Goal: Find specific page/section: Find specific page/section

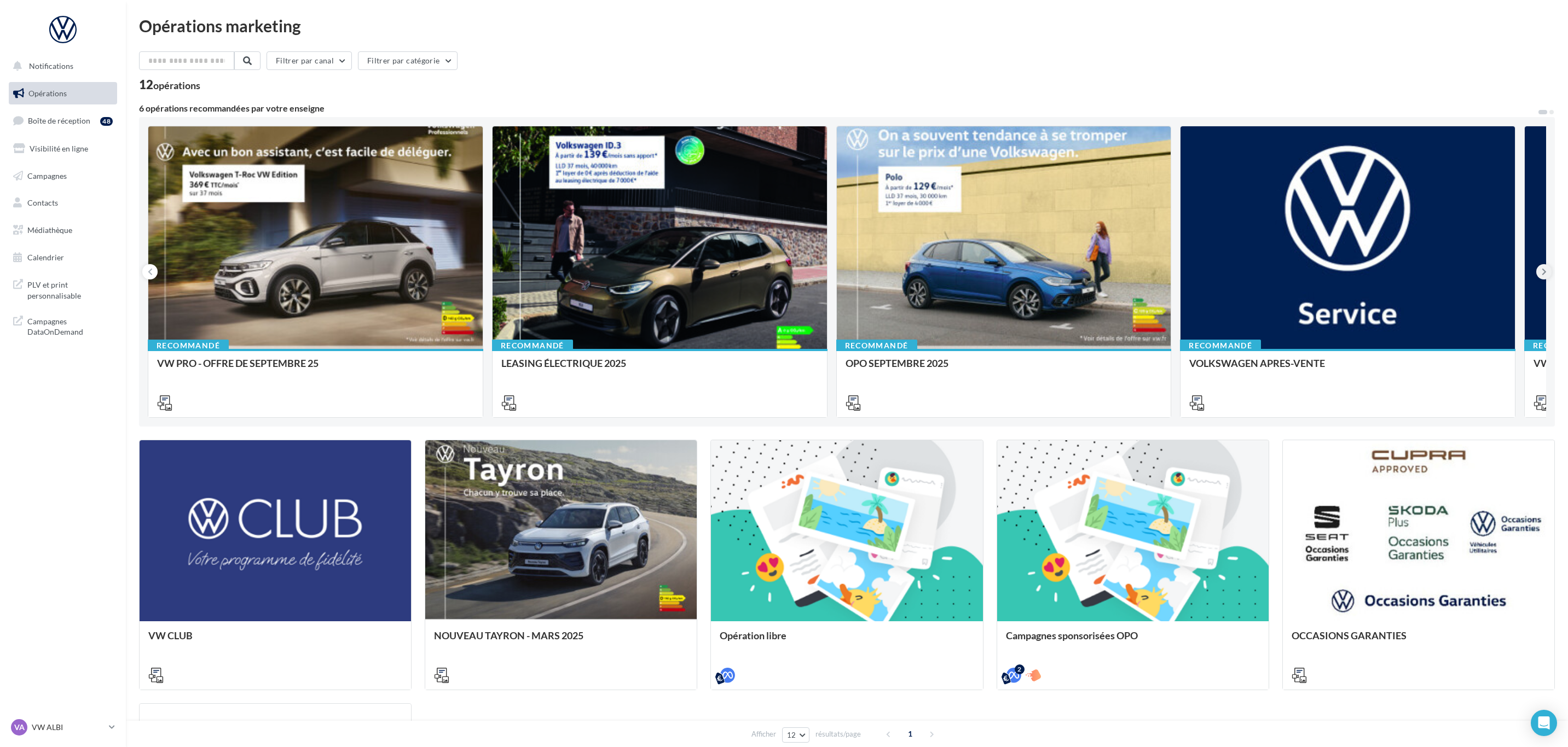
click at [1537, 269] on button at bounding box center [1544, 271] width 15 height 15
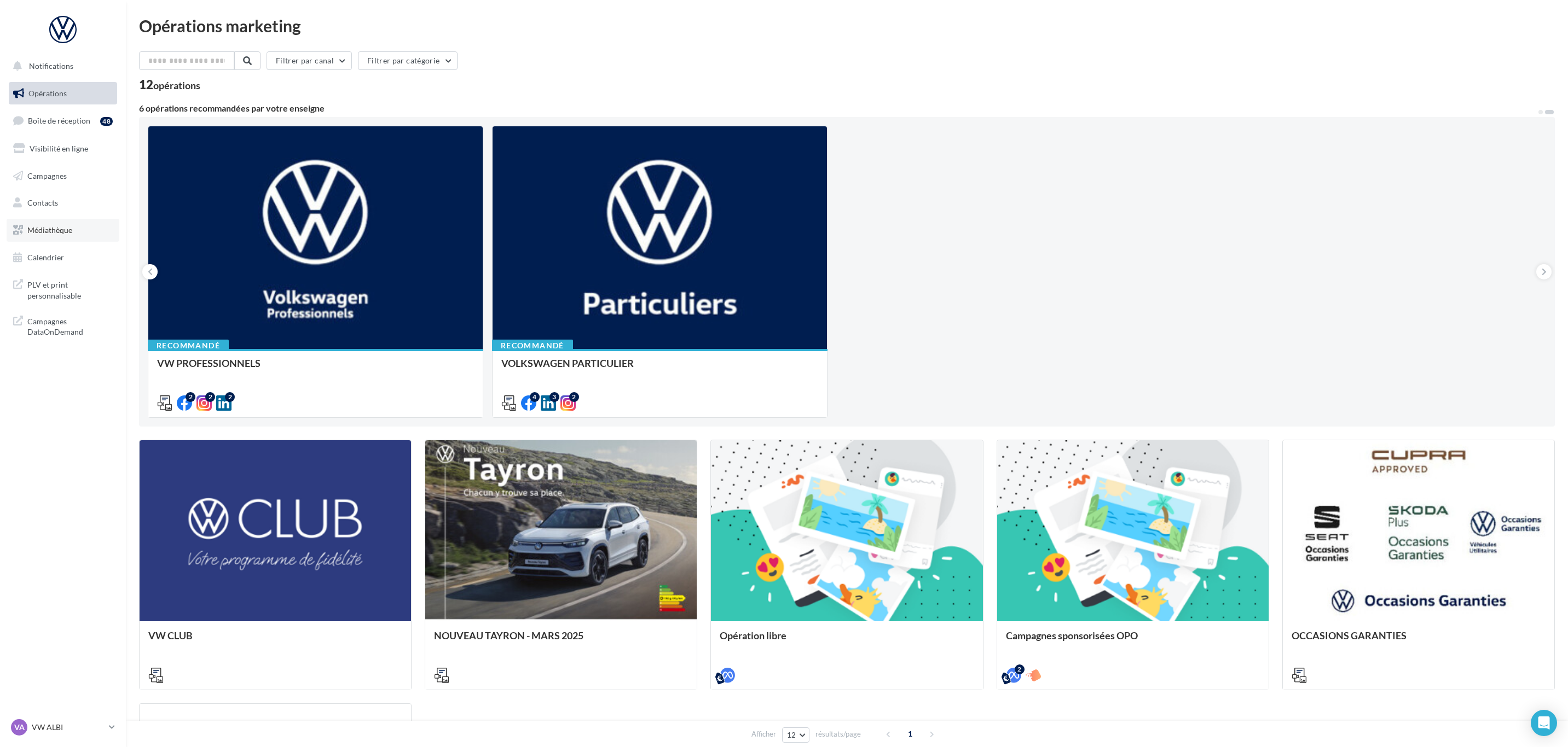
click at [53, 234] on span "Médiathèque" at bounding box center [50, 229] width 45 height 9
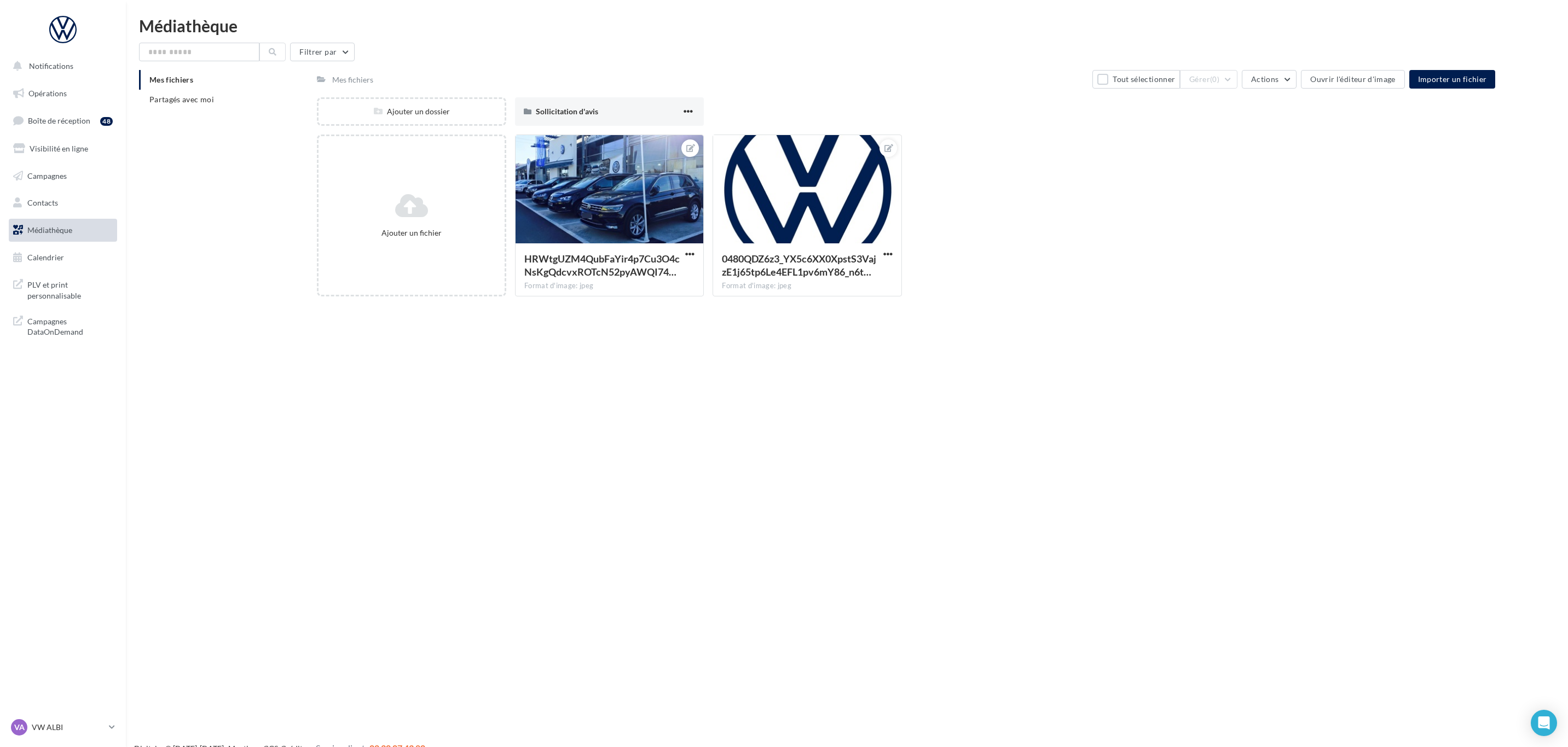
click at [217, 110] on div "Mes fichiers Partagés avec moi" at bounding box center [228, 94] width 178 height 48
click at [204, 102] on span "Partagés avec moi" at bounding box center [181, 99] width 65 height 9
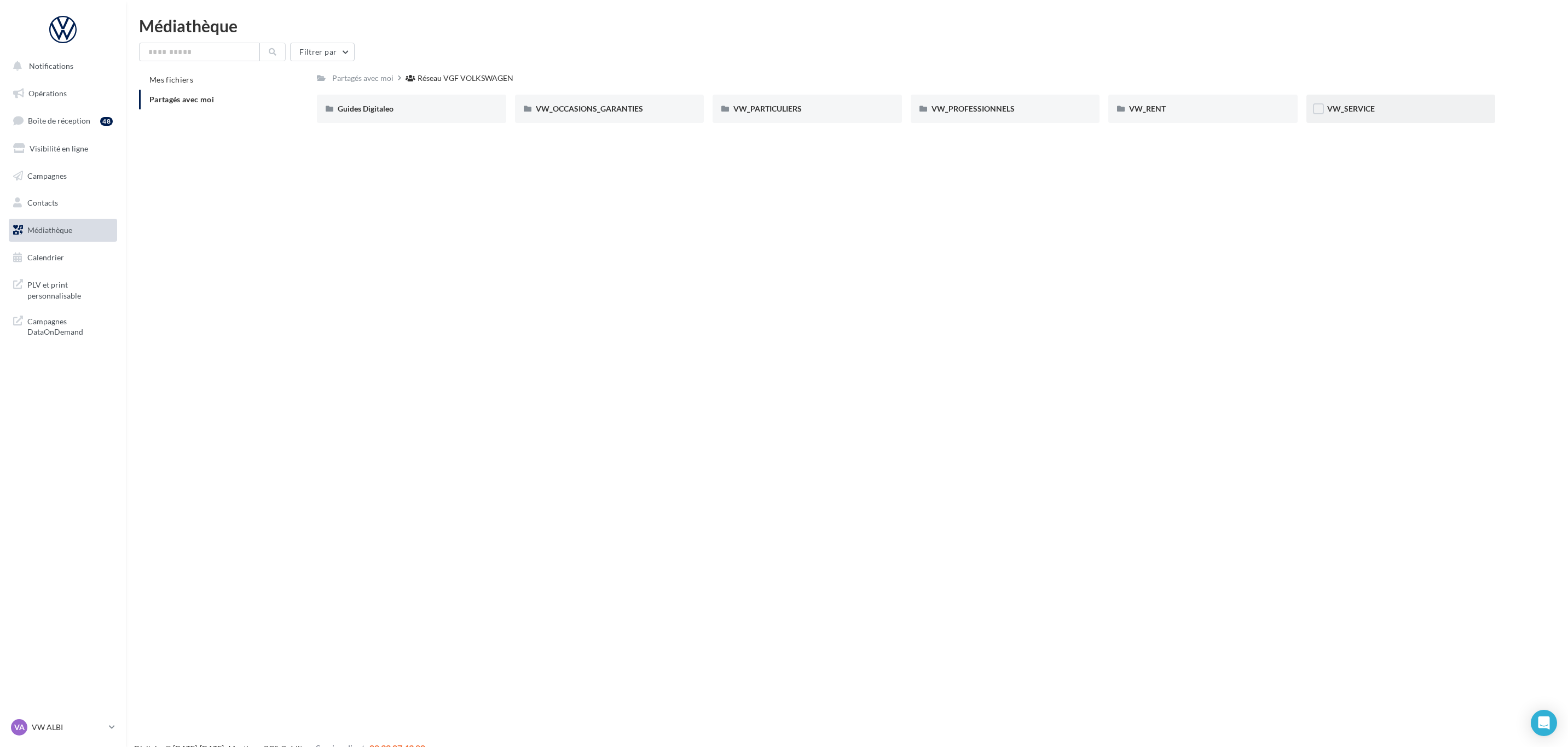
click at [1357, 97] on div "VW_SERVICE" at bounding box center [1401, 109] width 189 height 29
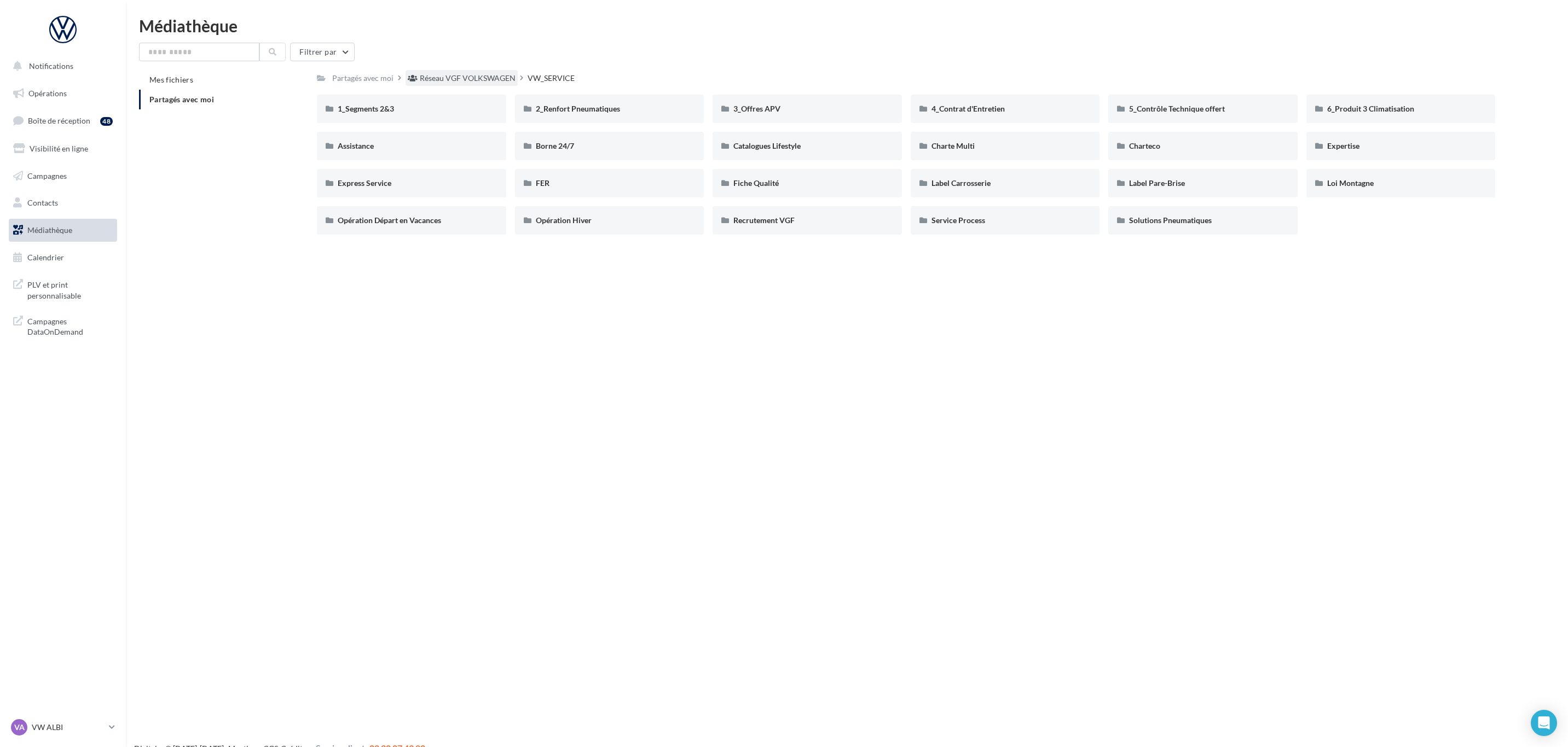
click at [464, 74] on div "Réseau VGF VOLKSWAGEN" at bounding box center [467, 78] width 96 height 11
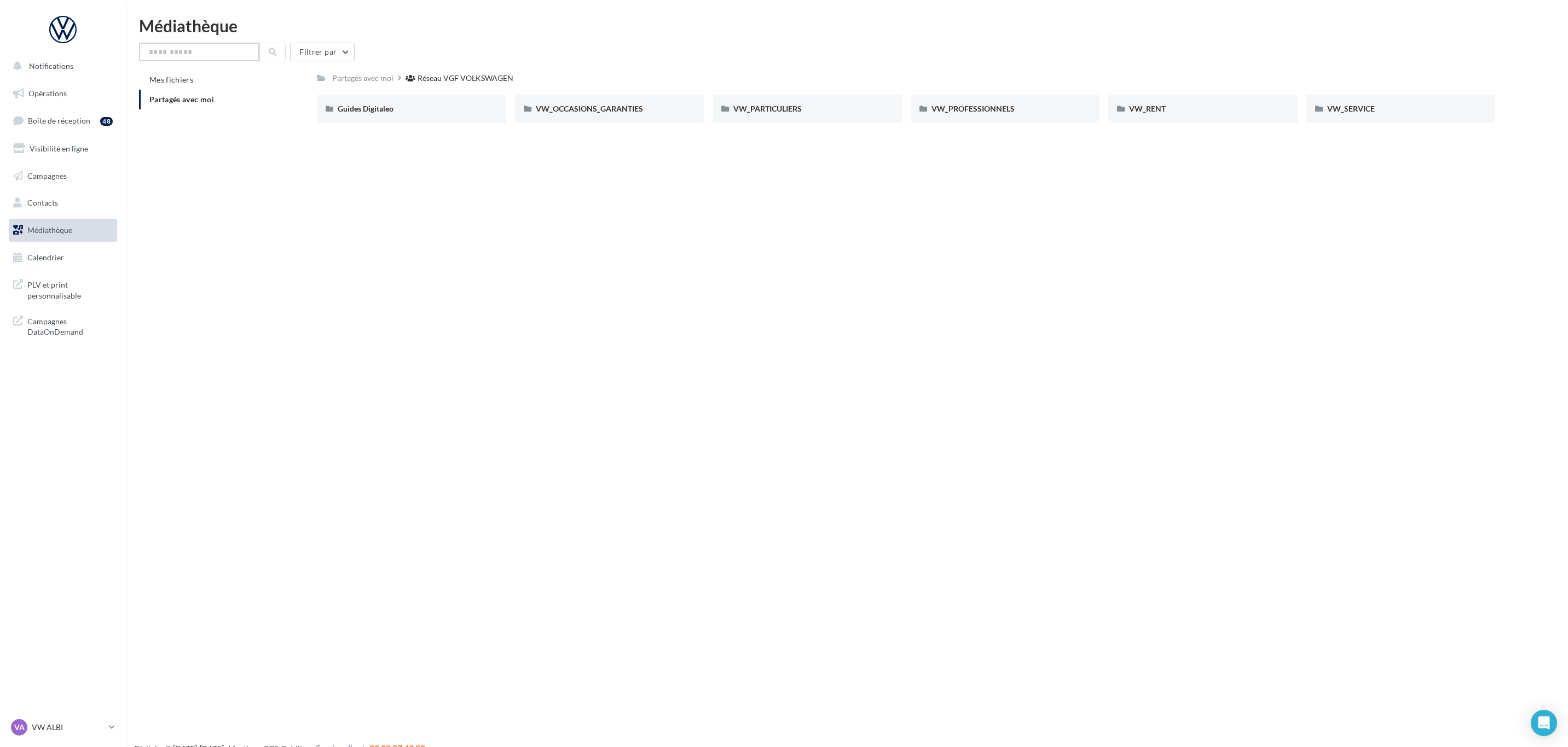
click at [198, 58] on input "text" at bounding box center [199, 52] width 121 height 19
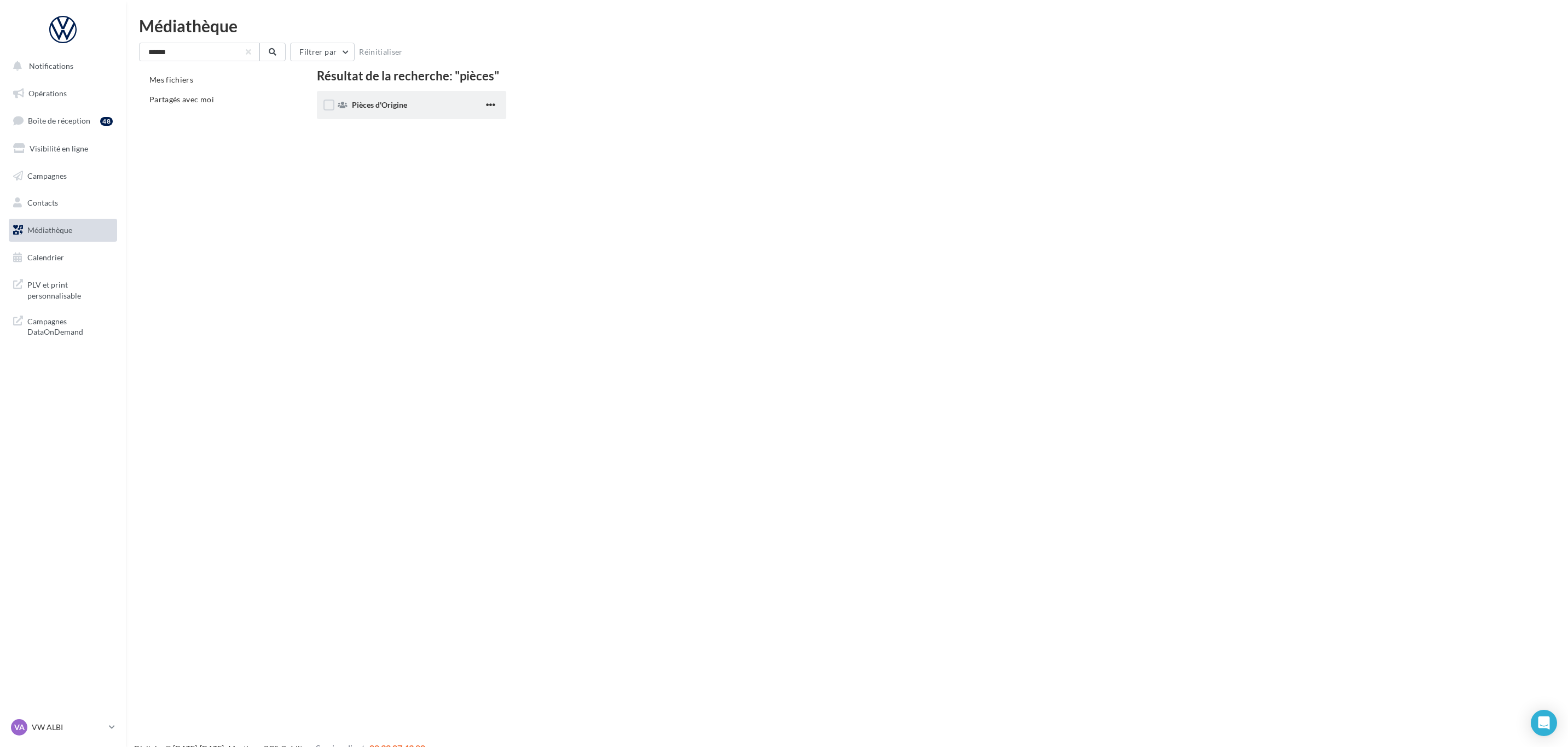
click at [402, 104] on span "Pièces d'Origine" at bounding box center [379, 105] width 55 height 9
click at [402, 104] on div "Réseaux Sociaux" at bounding box center [411, 109] width 148 height 11
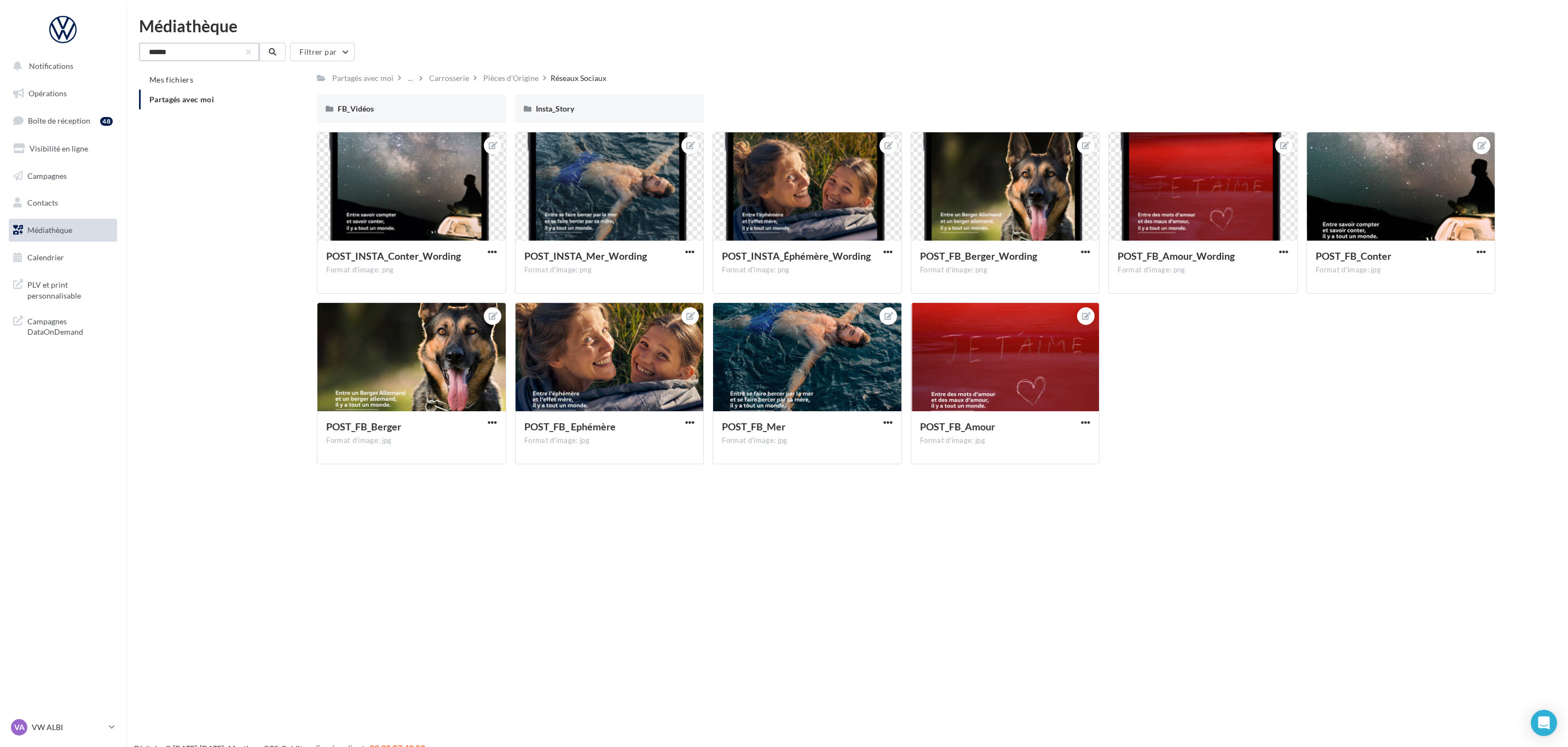
drag, startPoint x: 159, startPoint y: 46, endPoint x: 114, endPoint y: 41, distance: 45.3
click at [122, 44] on div "Notifications Opérations Boîte de réception 48 Visibilité en ligne Campagnes Co…" at bounding box center [784, 391] width 1568 height 747
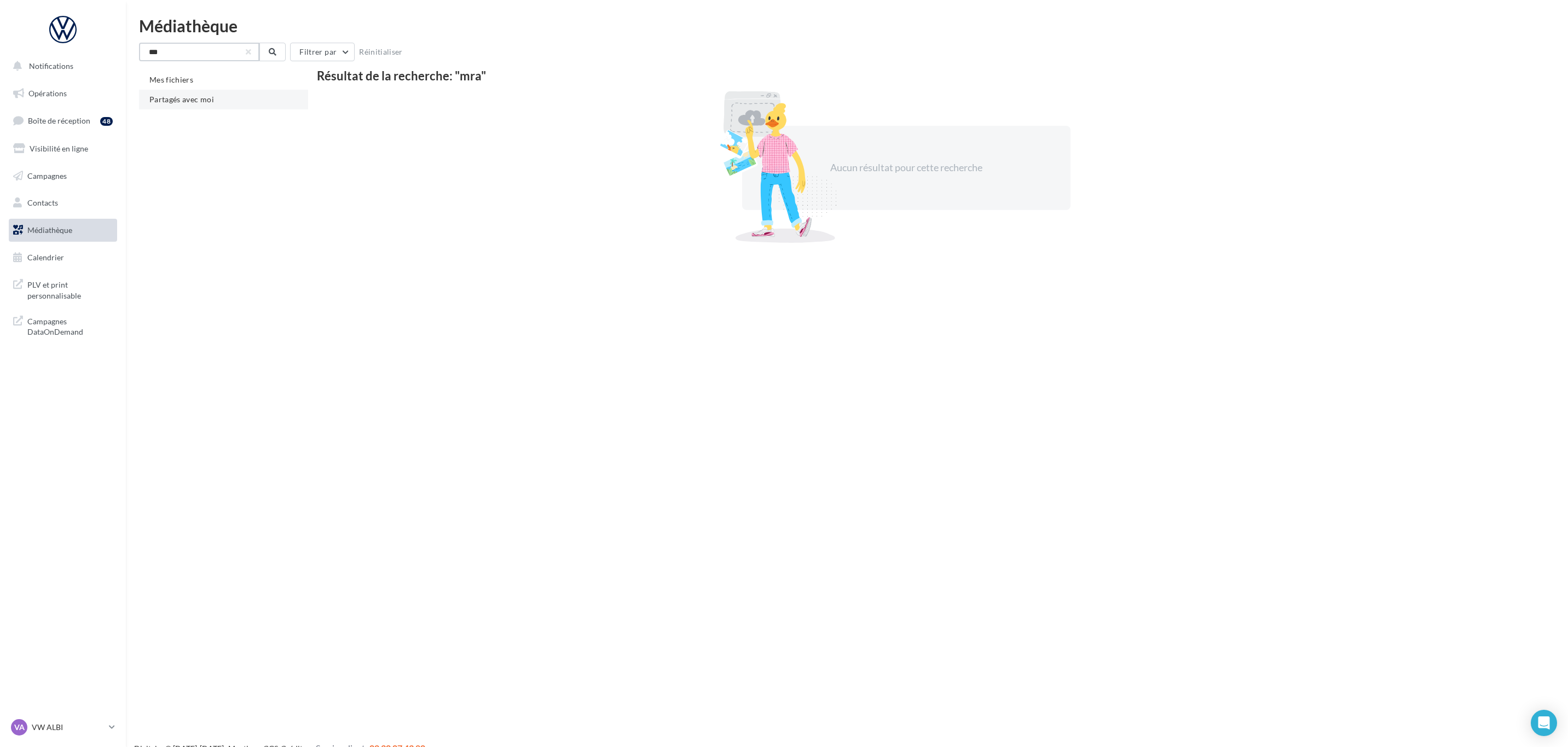
type input "***"
click at [197, 100] on span "Partagés avec moi" at bounding box center [181, 99] width 65 height 9
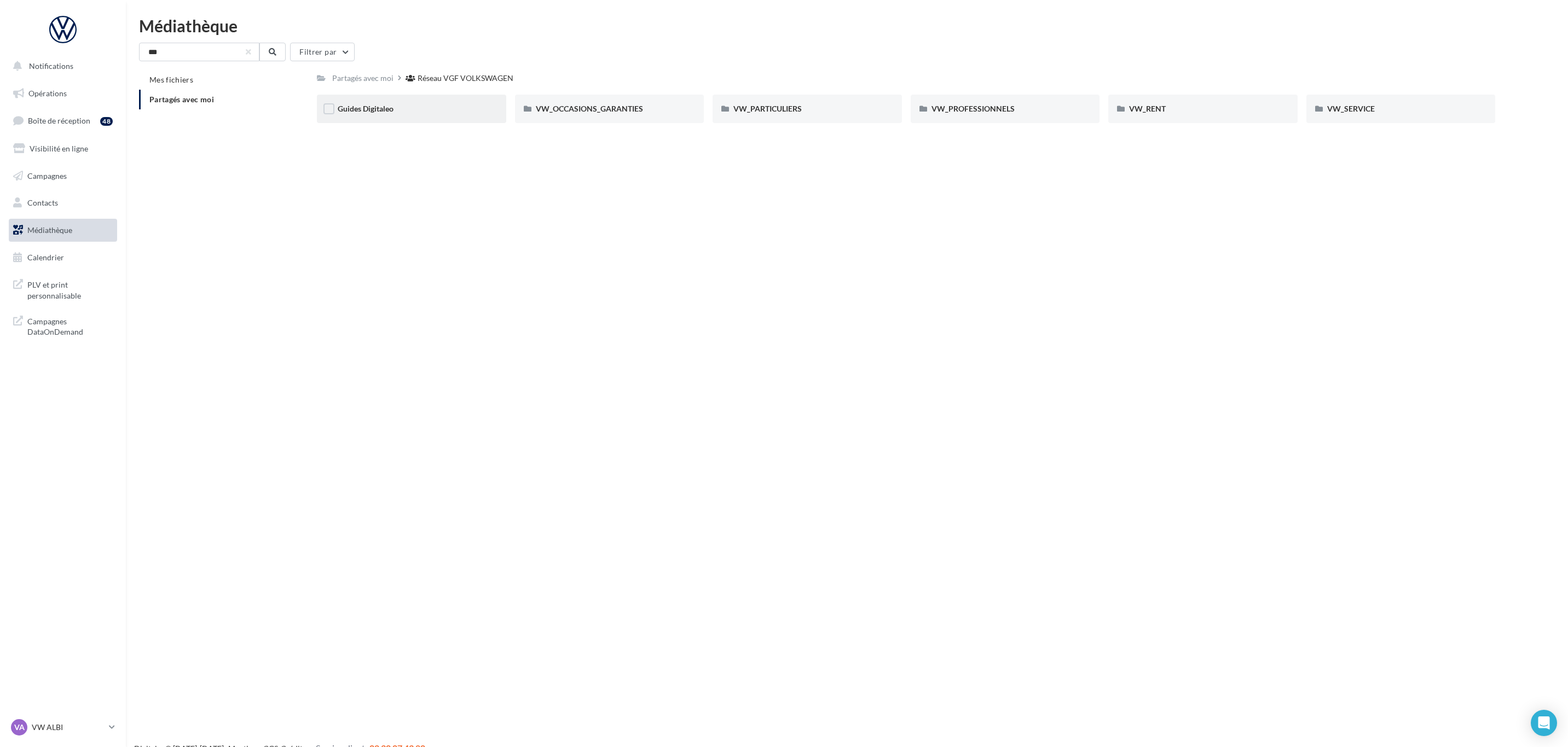
click at [443, 117] on div "Guides Digitaleo" at bounding box center [411, 109] width 189 height 29
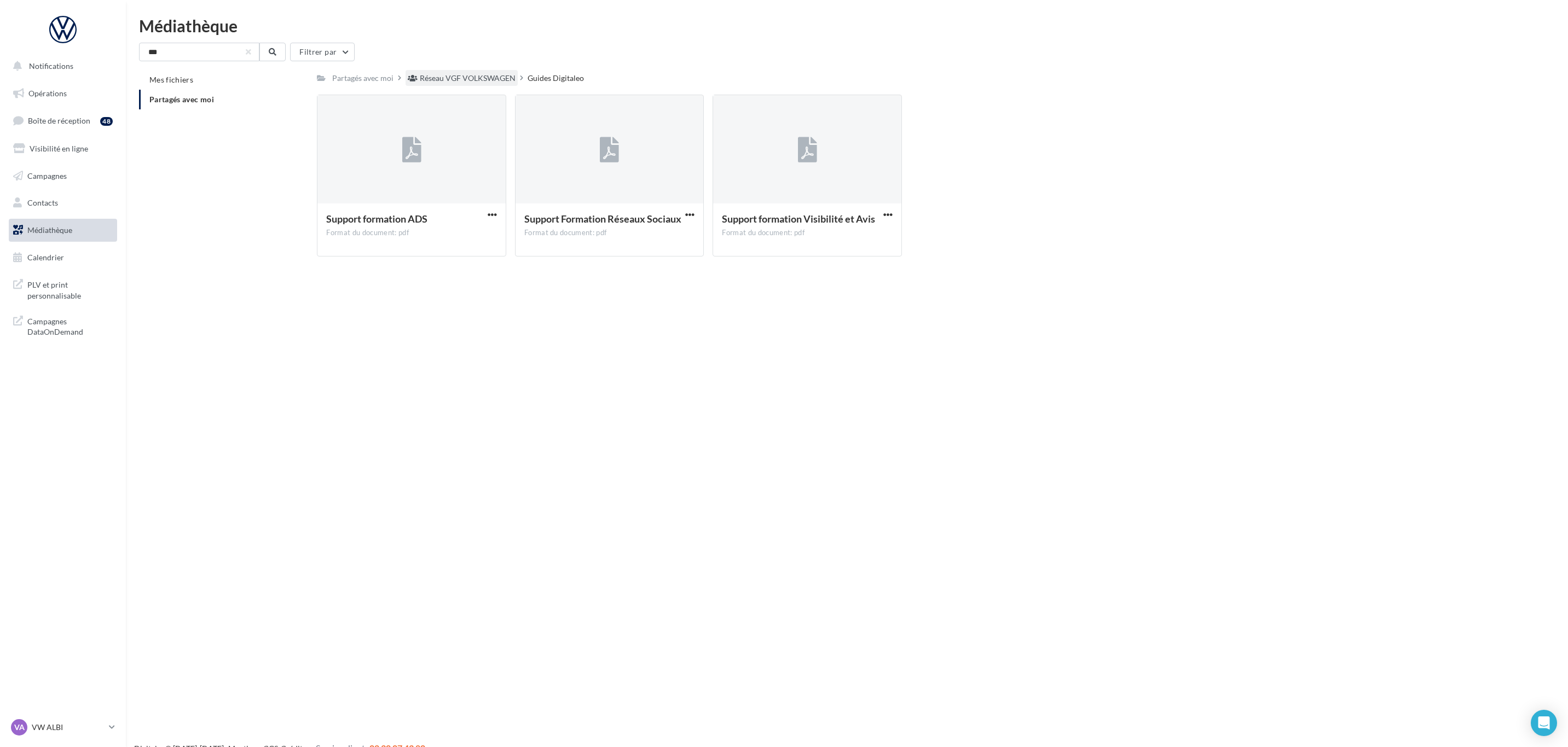
click at [492, 77] on div "Réseau VGF VOLKSWAGEN" at bounding box center [467, 78] width 96 height 11
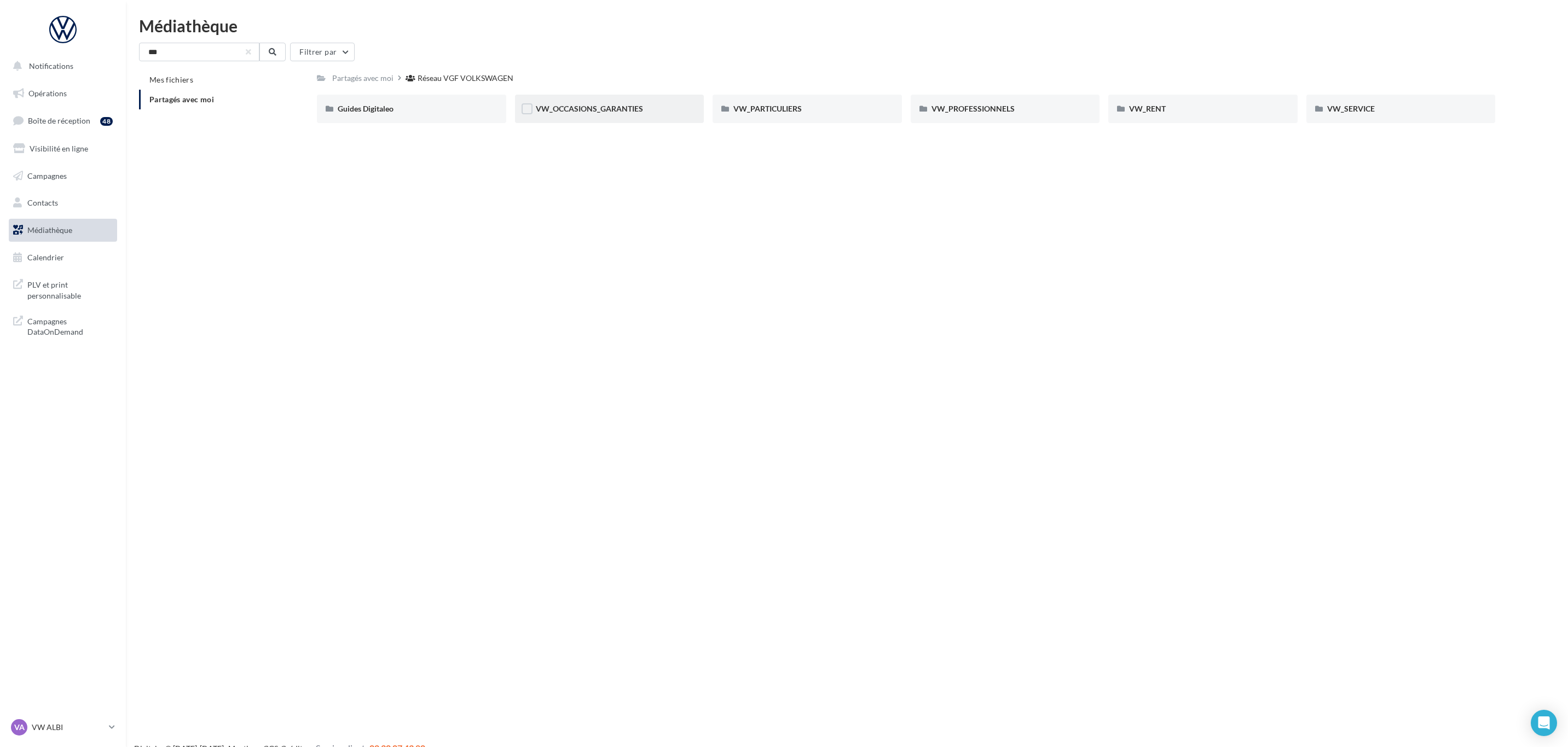
click at [634, 115] on div "VW_OCCASIONS_GARANTIES" at bounding box center [609, 109] width 189 height 29
click at [465, 77] on div "Réseau VGF VOLKSWAGEN" at bounding box center [467, 78] width 96 height 11
click at [811, 117] on div "VW_PARTICULIERS" at bounding box center [807, 109] width 189 height 29
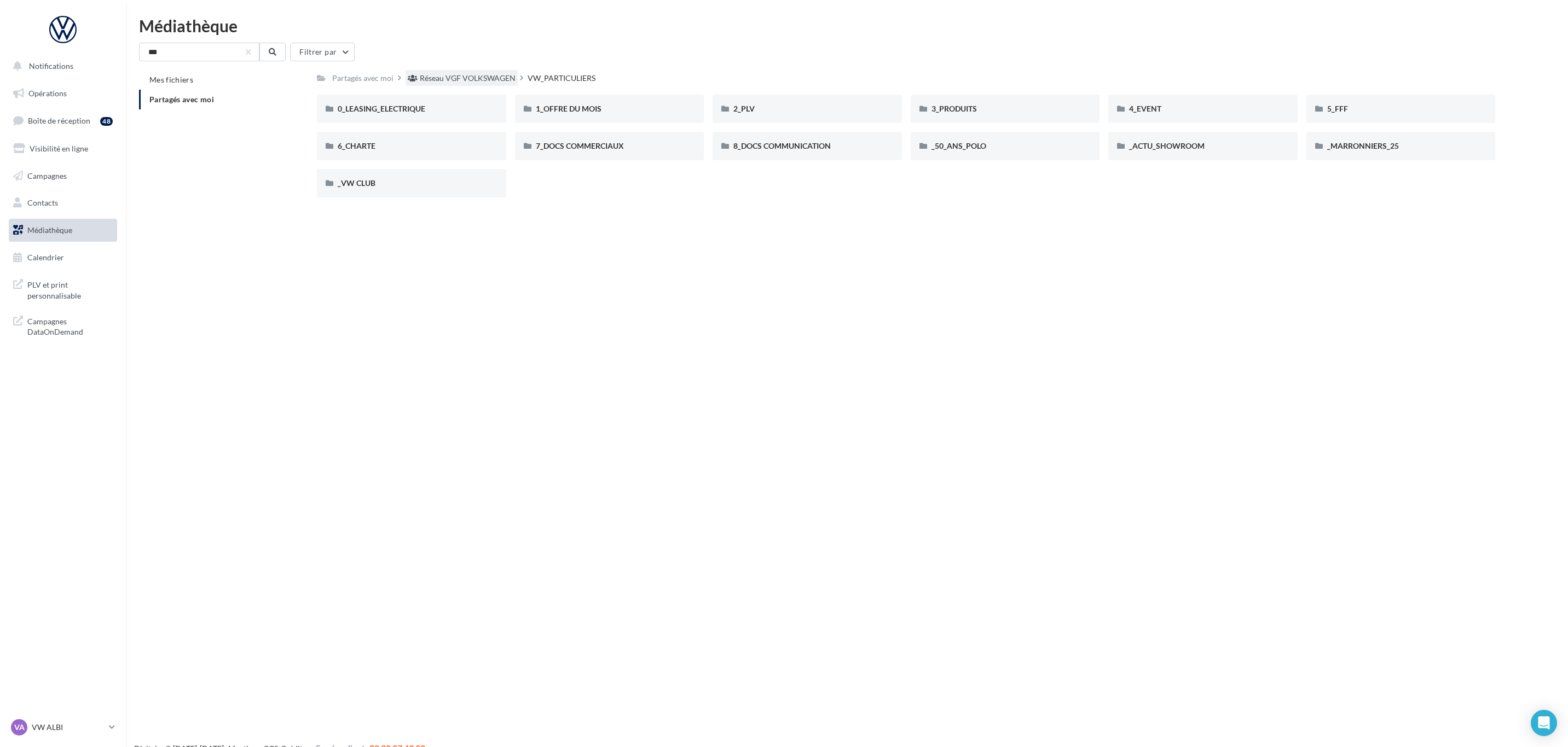
click at [475, 83] on div "Réseau VGF VOLKSWAGEN" at bounding box center [467, 78] width 96 height 11
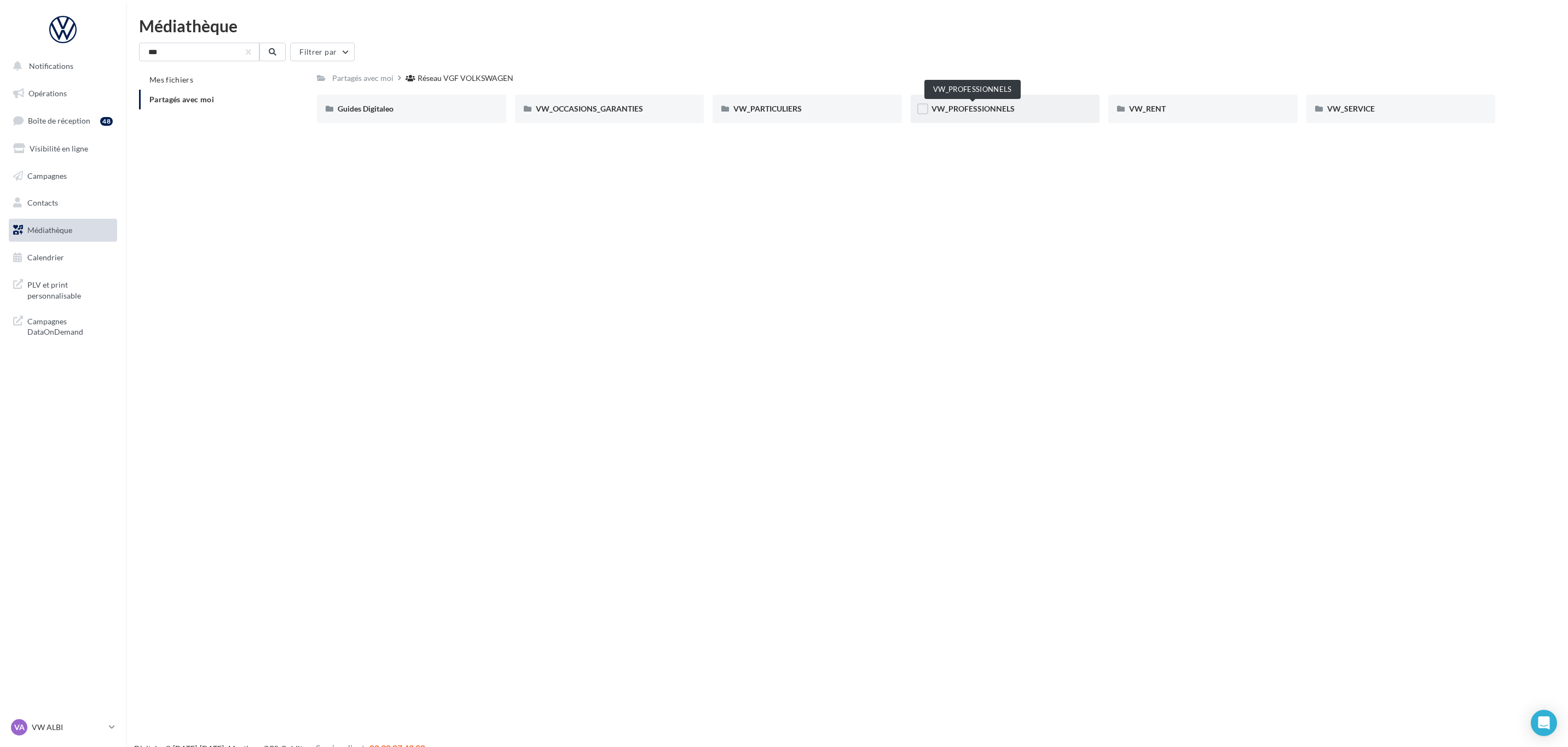
click at [965, 107] on span "VW_PROFESSIONNELS" at bounding box center [973, 108] width 83 height 9
click at [970, 123] on div "1_OFFRE DU MOIS 1_OFFRE DU MOIS 2_PRODUITS 2_PRODUITS 3_PLV 3_PLV 4_CHARTE 4_CH…" at bounding box center [911, 113] width 1187 height 37
click at [973, 115] on div "4_CHARTE" at bounding box center [1005, 109] width 189 height 29
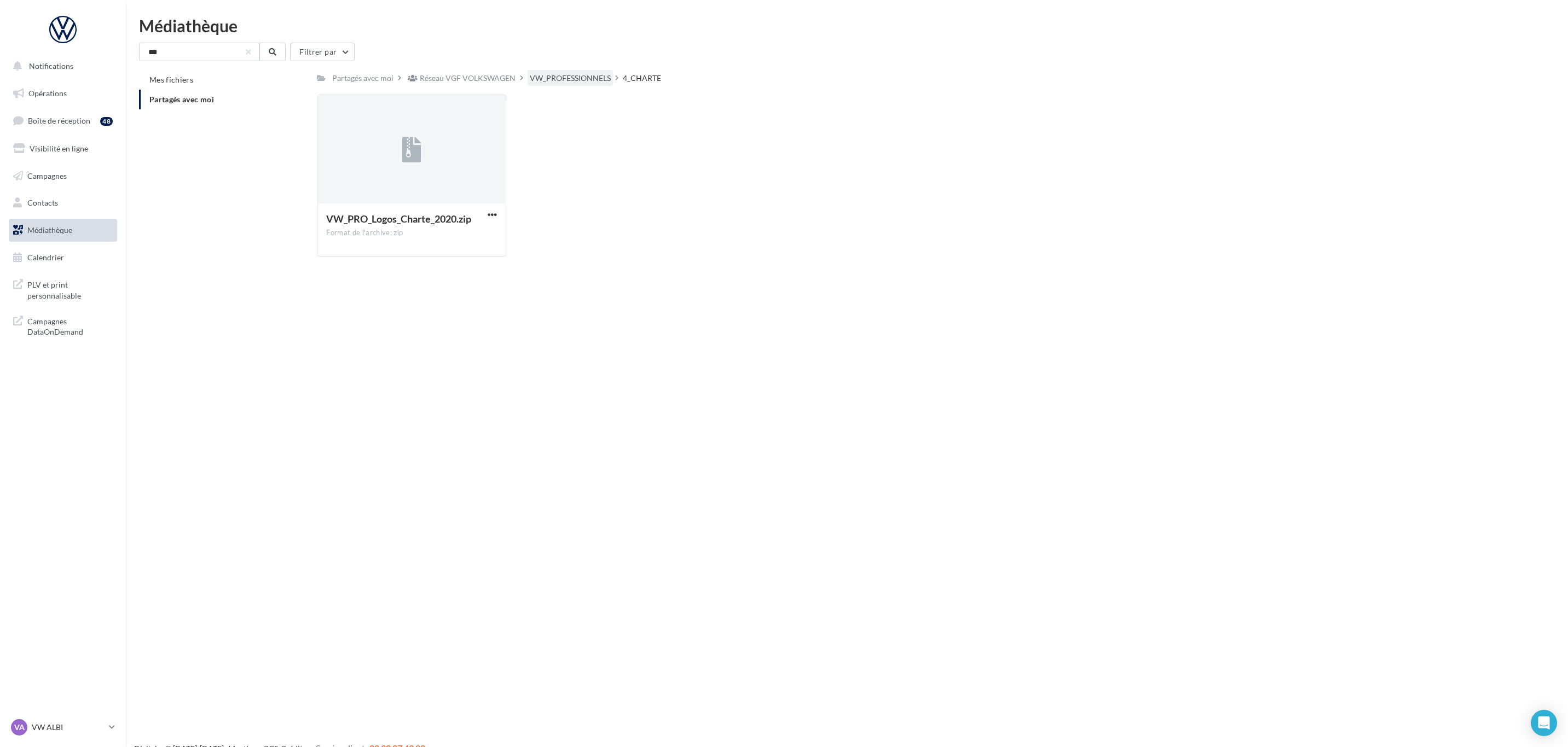
click at [589, 76] on div "VW_PROFESSIONNELS" at bounding box center [570, 78] width 81 height 11
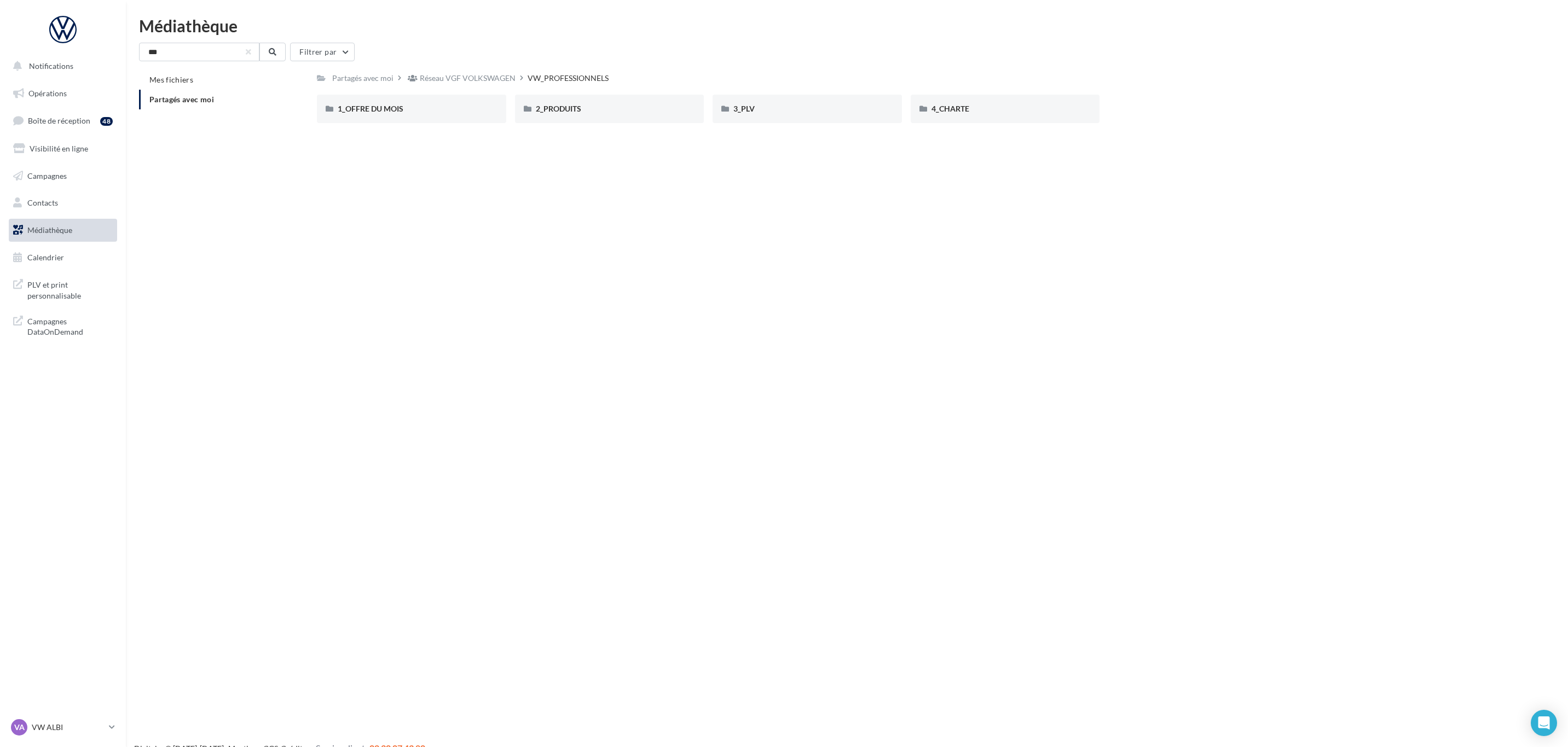
click at [498, 74] on div "Réseau VGF VOLKSWAGEN" at bounding box center [467, 78] width 96 height 11
click at [1386, 100] on div "VW_SERVICE" at bounding box center [1401, 109] width 189 height 29
